Goal: Transaction & Acquisition: Purchase product/service

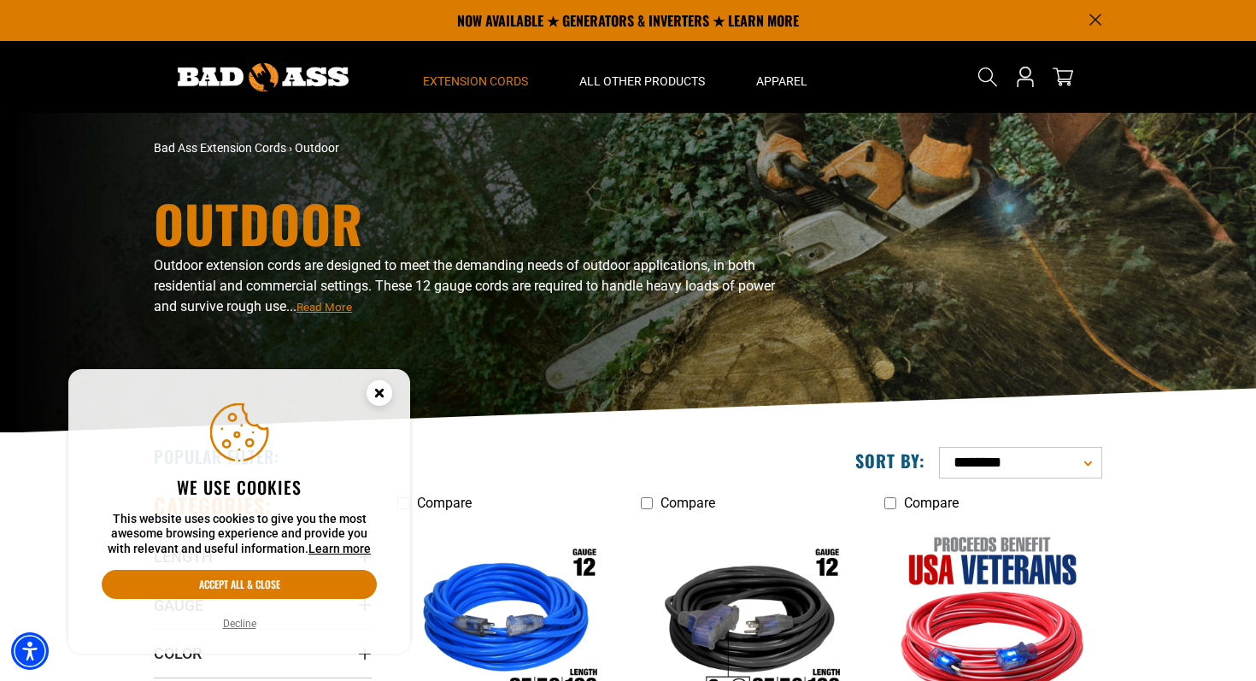
click at [374, 389] on circle "Close this option" at bounding box center [380, 393] width 26 height 26
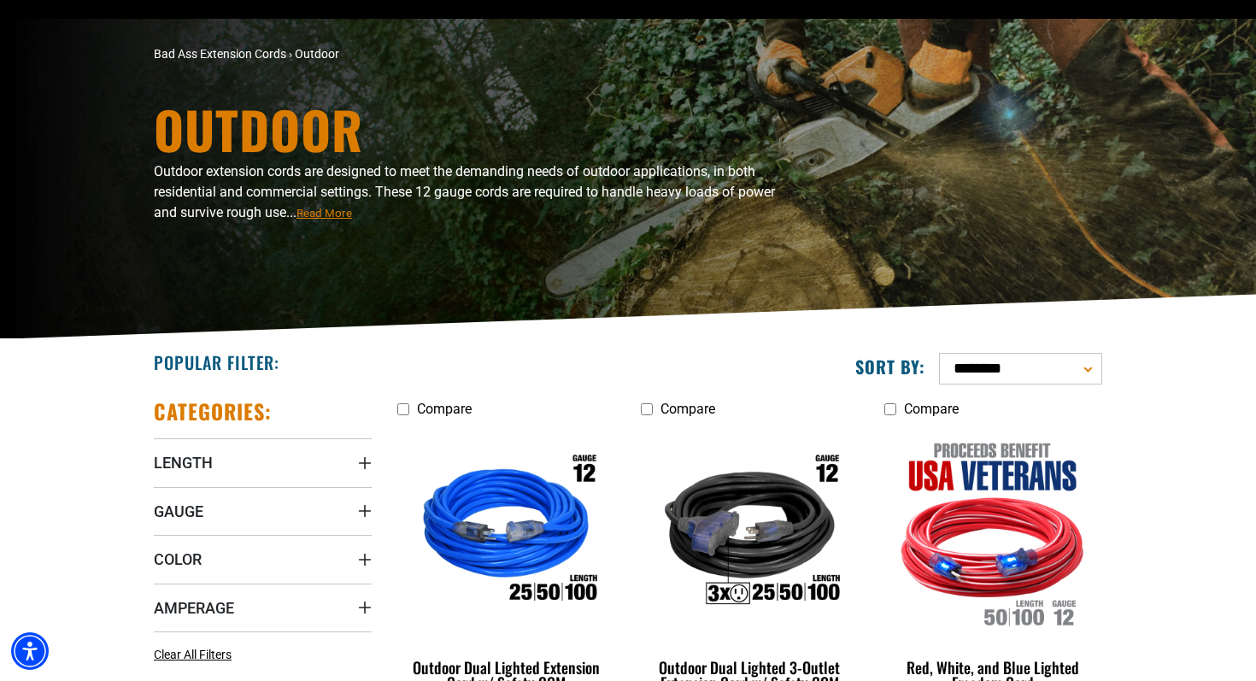
scroll to position [138, 0]
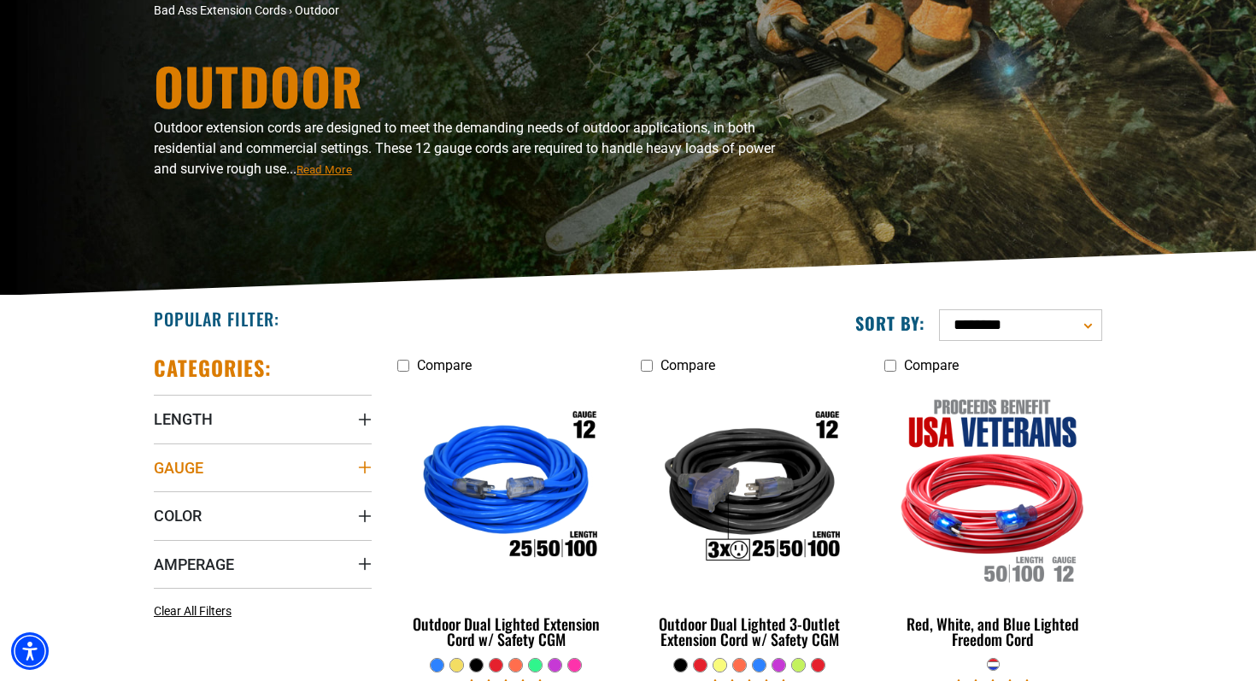
click at [311, 462] on summary "Gauge" at bounding box center [263, 468] width 218 height 48
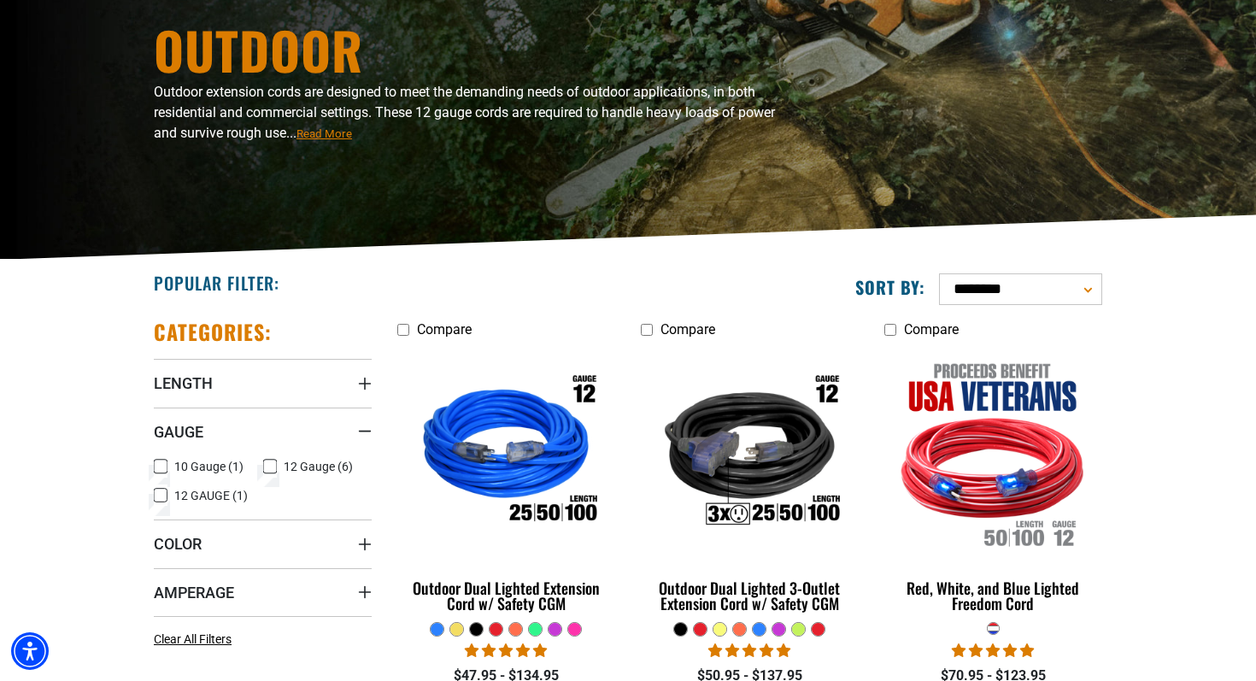
scroll to position [213, 0]
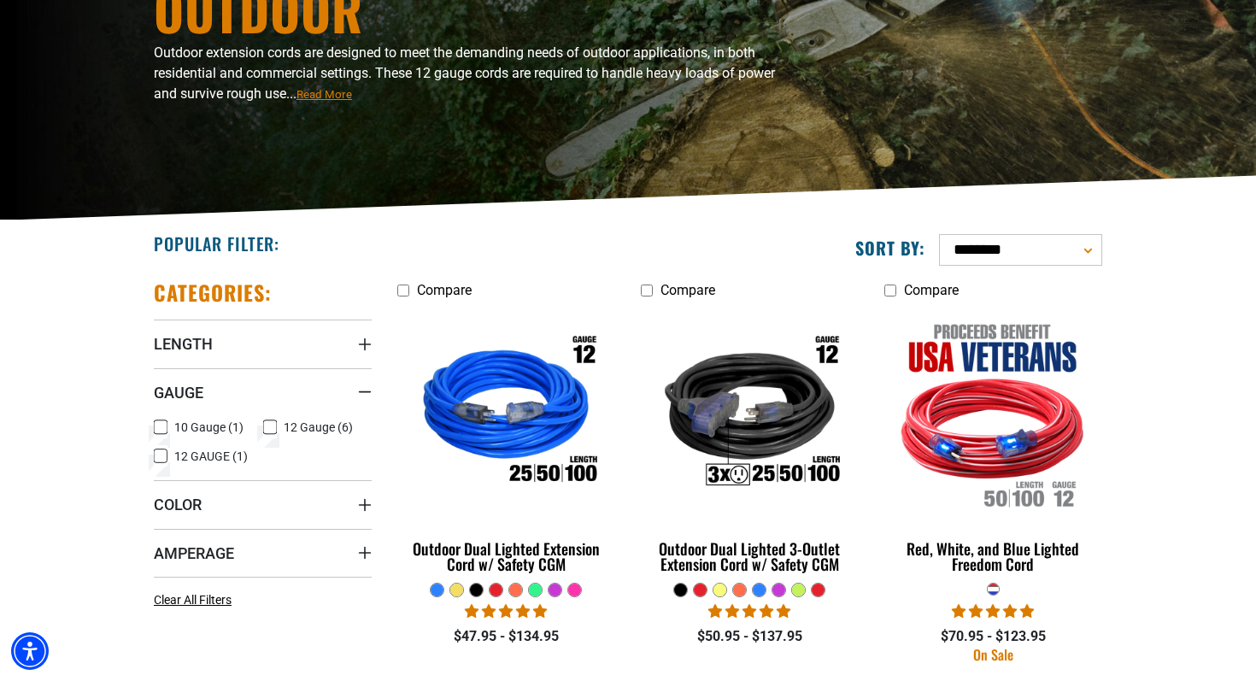
click at [270, 423] on icon at bounding box center [270, 427] width 14 height 22
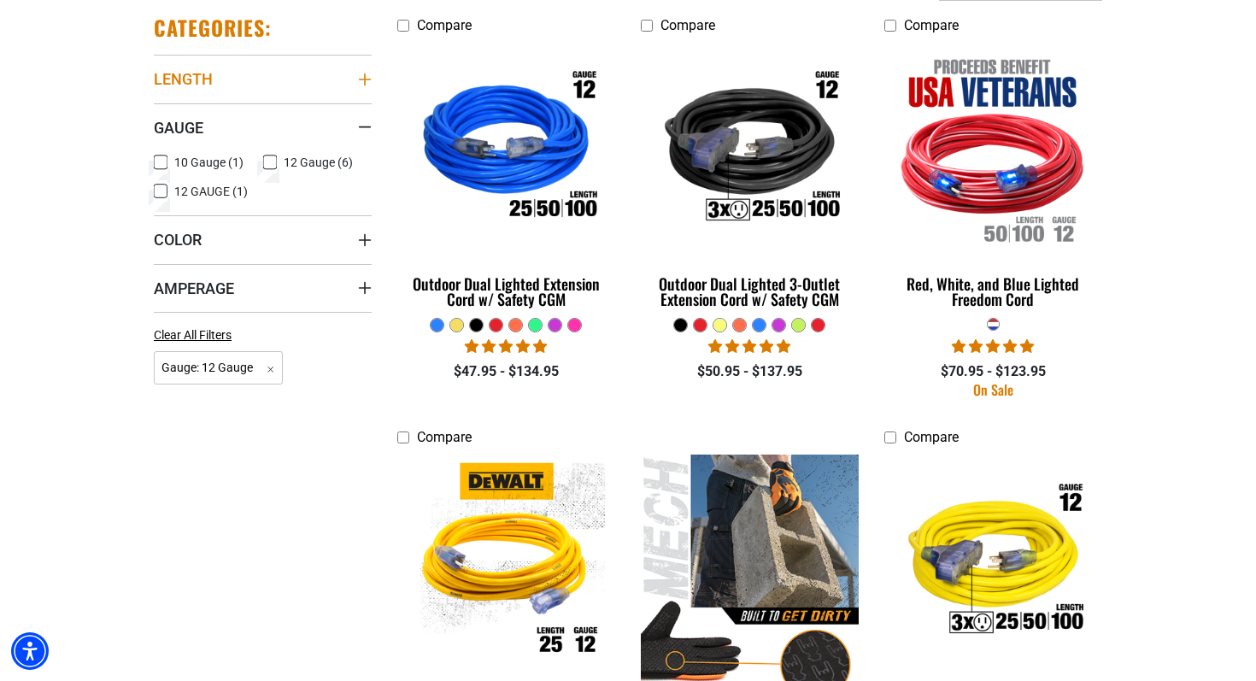
scroll to position [595, 0]
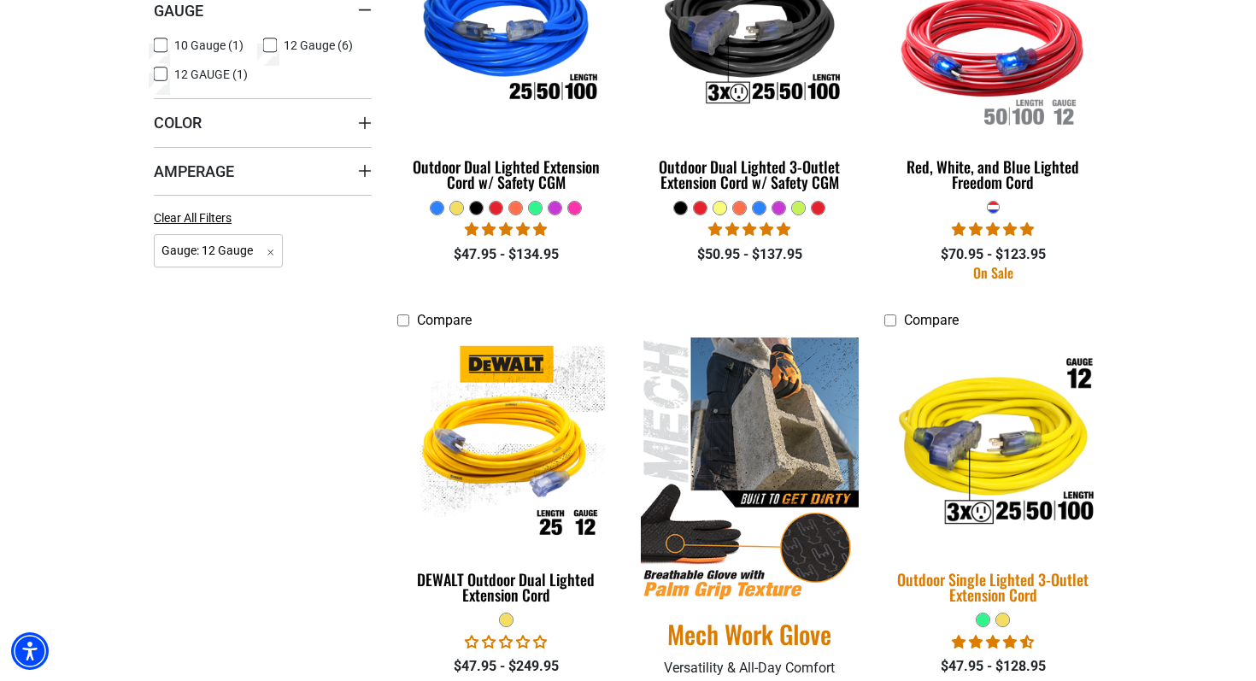
click at [1002, 398] on img at bounding box center [993, 444] width 239 height 219
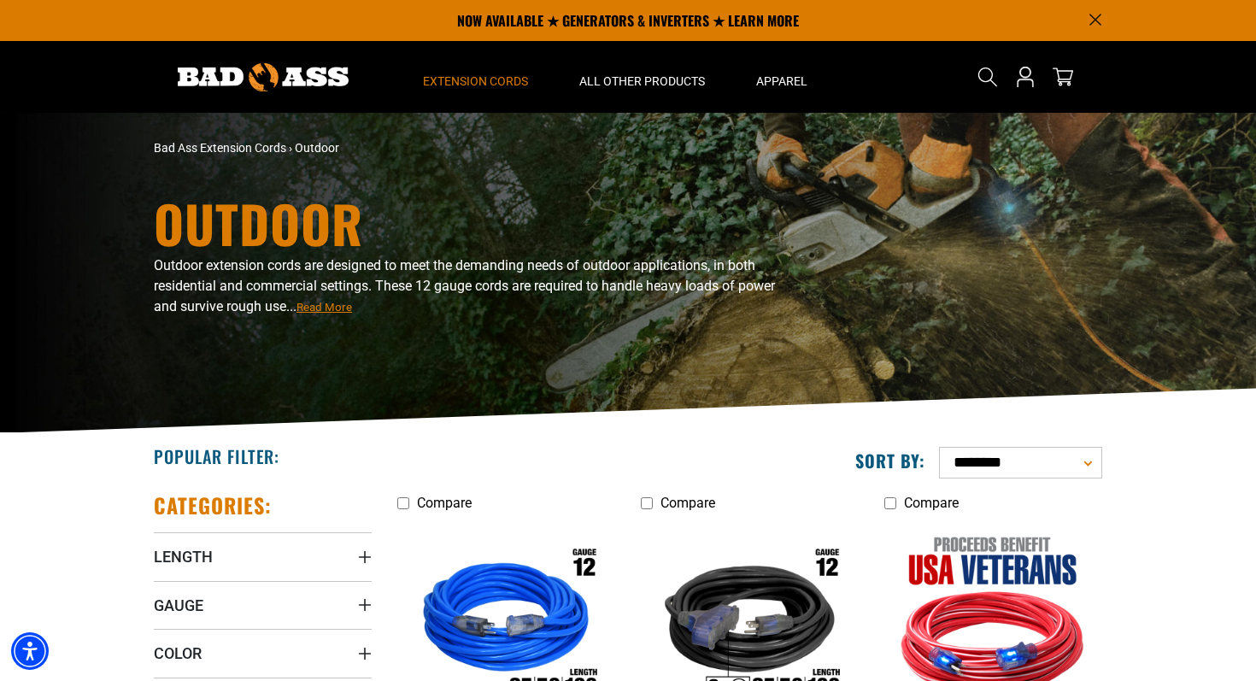
scroll to position [213, 0]
